Goal: Transaction & Acquisition: Purchase product/service

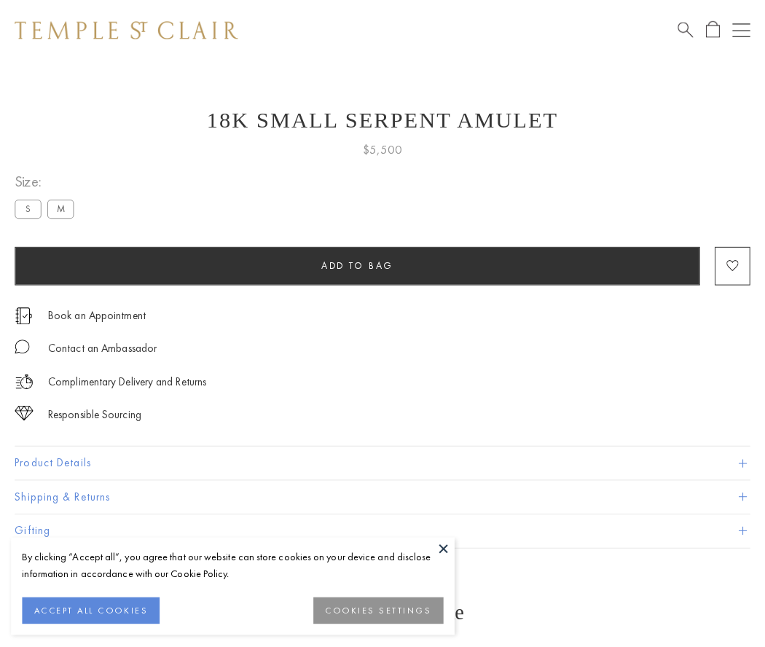
scroll to position [58, 0]
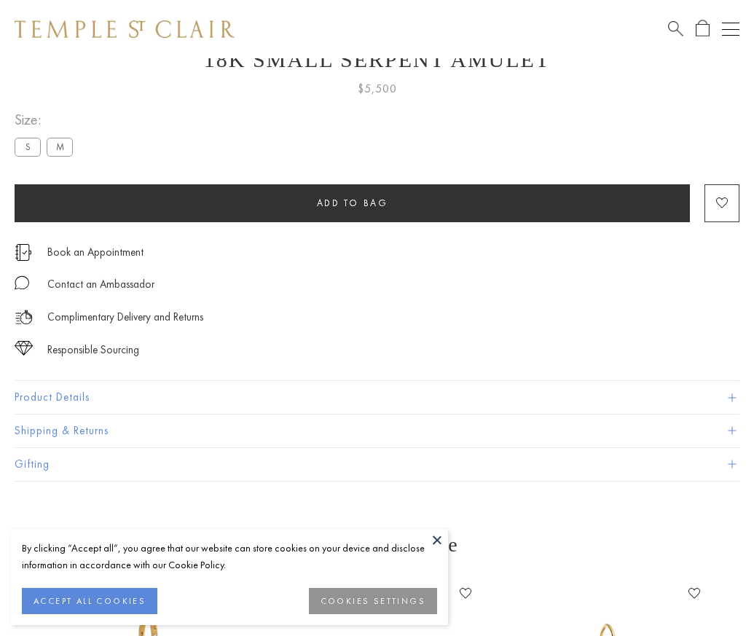
click at [352, 203] on span "Add to bag" at bounding box center [352, 203] width 71 height 12
